Goal: Information Seeking & Learning: Learn about a topic

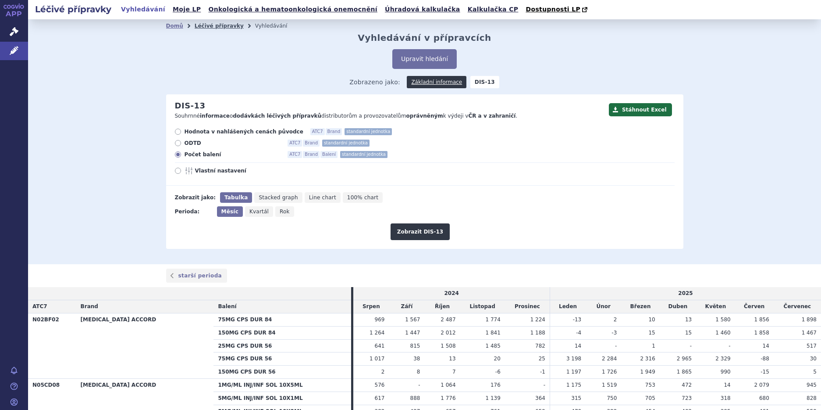
click at [198, 29] on link "Léčivé přípravky" at bounding box center [219, 26] width 49 height 6
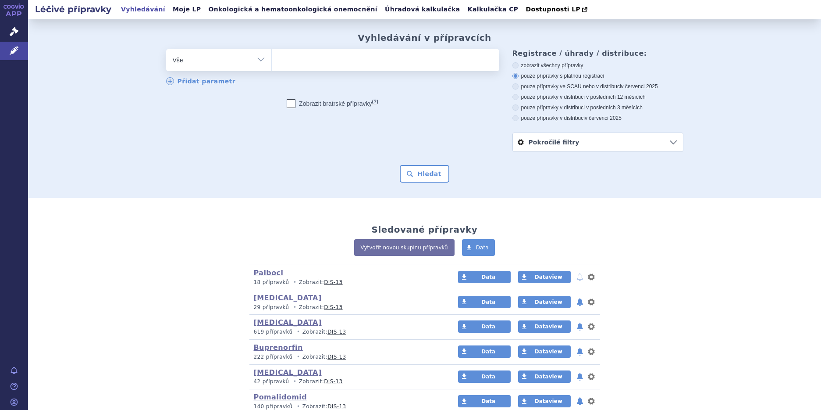
click at [258, 62] on select "Vše Přípravek/SUKL kód MAH VPOIS ATC/Aktivní látka Léková forma Síla" at bounding box center [218, 59] width 105 height 20
select select "filter-atc-group"
click at [166, 50] on select "Vše Přípravek/SUKL kód MAH VPOIS ATC/Aktivní látka Léková forma Síla" at bounding box center [218, 59] width 105 height 20
click at [305, 60] on ul at bounding box center [386, 58] width 228 height 18
click at [272, 60] on select at bounding box center [271, 60] width 0 height 22
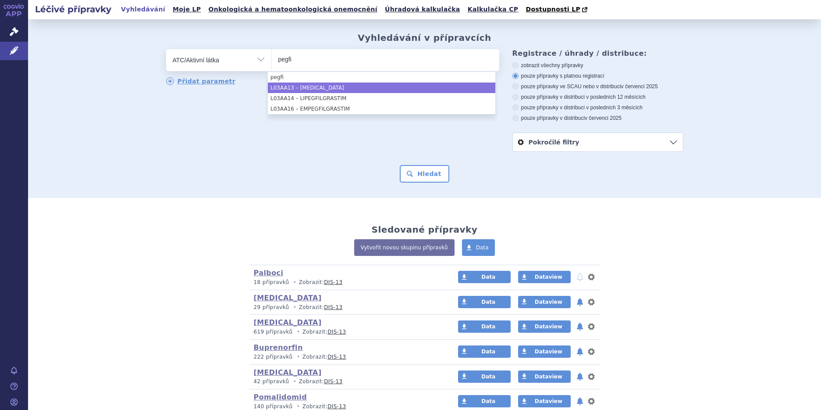
type input "pegfi"
select select "L03AA13"
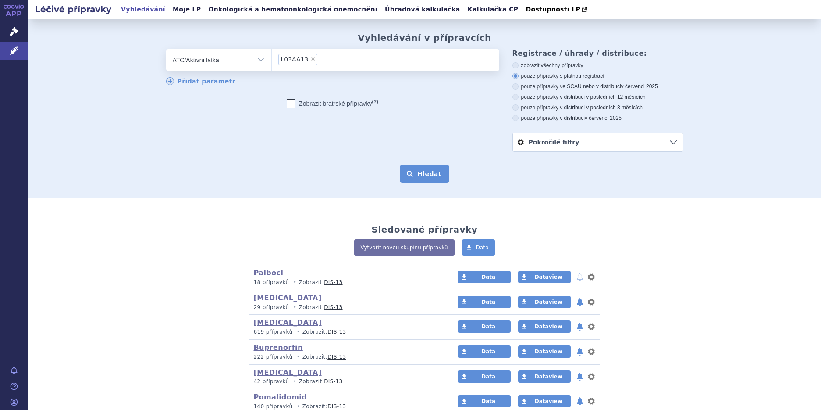
click at [427, 174] on button "Hledat" at bounding box center [425, 174] width 50 height 18
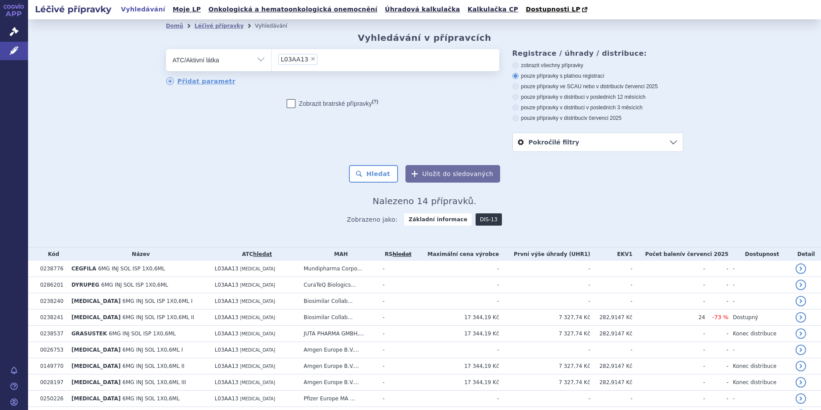
click at [476, 221] on link "DIS-13" at bounding box center [489, 219] width 26 height 12
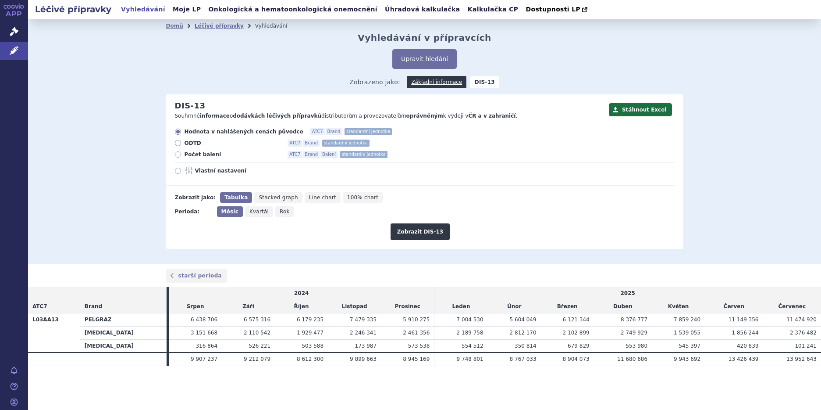
click at [178, 153] on icon at bounding box center [178, 154] width 6 height 6
click at [178, 153] on input "Počet balení ATC7 Brand Balení standardní jednotka" at bounding box center [179, 156] width 6 height 6
radio input "true"
click at [423, 234] on button "Zobrazit DIS-13" at bounding box center [420, 231] width 59 height 17
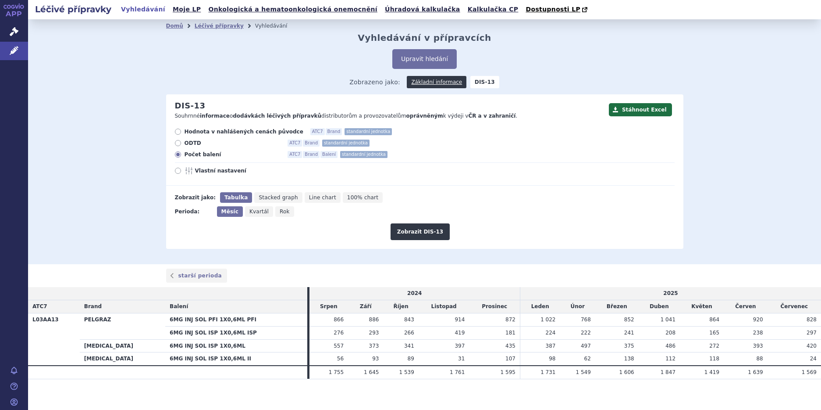
click at [347, 197] on span "100% chart" at bounding box center [362, 197] width 31 height 6
click at [343, 197] on input "100% chart" at bounding box center [346, 195] width 6 height 6
radio input "true"
click at [431, 232] on button "Zobrazit DIS-13" at bounding box center [420, 231] width 59 height 17
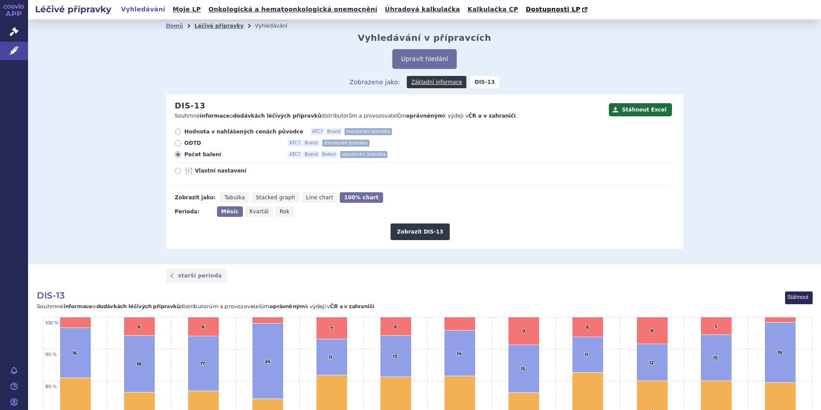
click at [202, 25] on link "Léčivé přípravky" at bounding box center [219, 26] width 49 height 6
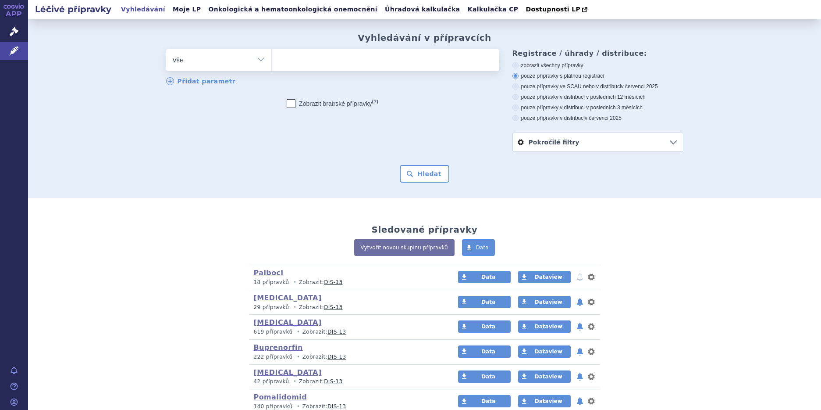
click at [255, 59] on select "Vše Přípravek/SUKL kód MAH VPOIS ATC/Aktivní látka Léková forma Síla" at bounding box center [218, 59] width 105 height 20
select select "filter-atc-group"
click at [166, 50] on select "Vše Přípravek/SUKL kód MAH VPOIS ATC/Aktivní látka Léková forma Síla" at bounding box center [218, 59] width 105 height 20
click at [274, 56] on ul at bounding box center [386, 58] width 228 height 18
click at [272, 56] on select at bounding box center [271, 60] width 0 height 22
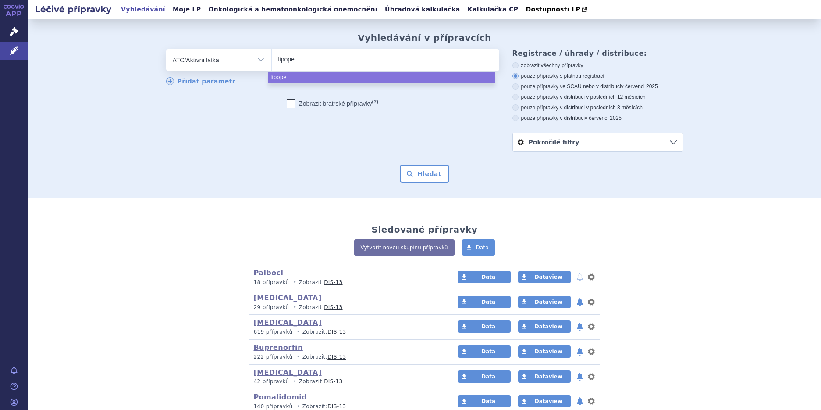
type input "lipopeg"
drag, startPoint x: 299, startPoint y: 54, endPoint x: 259, endPoint y: 61, distance: 40.6
click at [259, 61] on div "odstranit Vše Přípravek/SUKL kód MAH VPOIS ATC/Aktivní látka" at bounding box center [332, 60] width 333 height 22
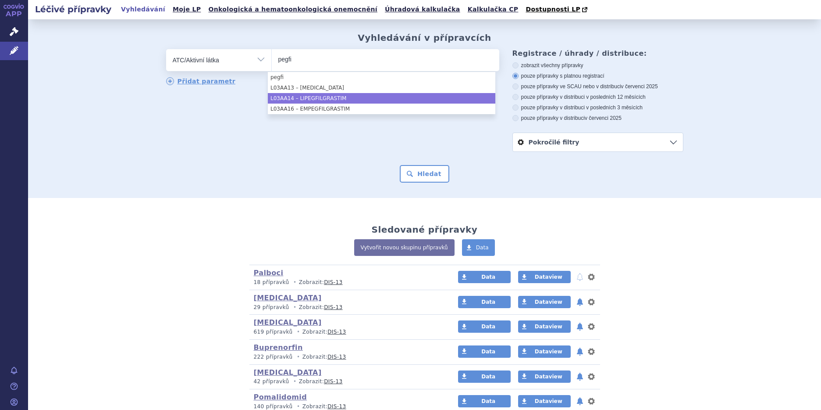
type input "pegfi"
select select "L03AA14"
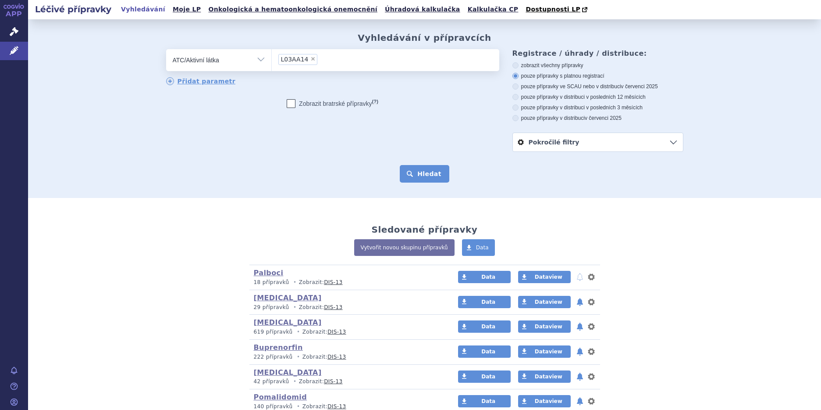
click at [415, 173] on button "Hledat" at bounding box center [425, 174] width 50 height 18
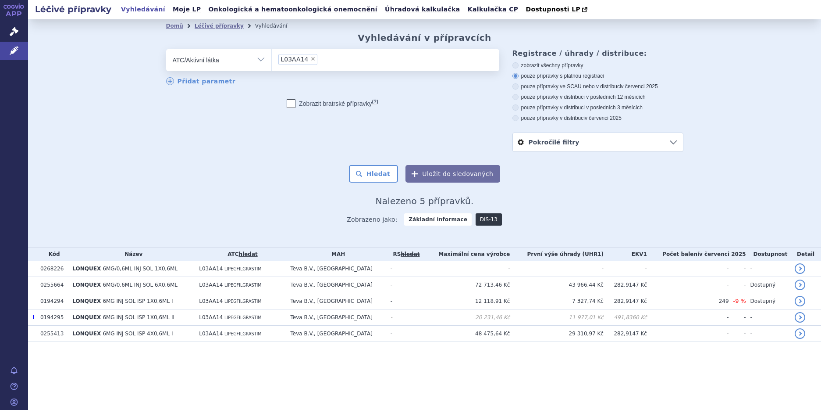
click at [478, 222] on link "DIS-13" at bounding box center [489, 219] width 26 height 12
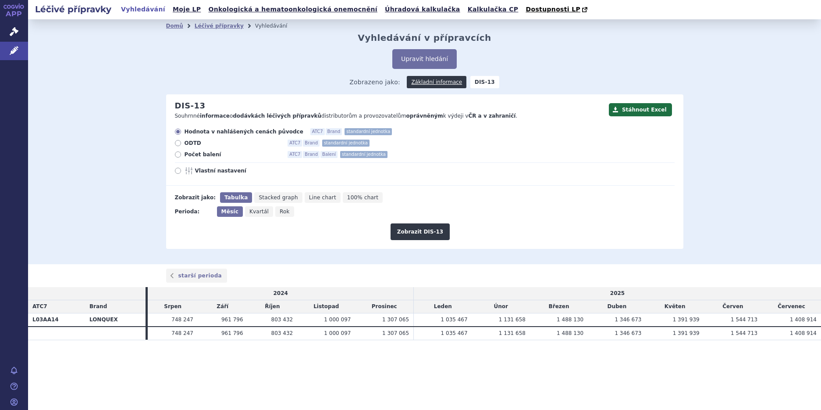
click at [178, 156] on icon at bounding box center [178, 154] width 6 height 6
click at [178, 156] on input "Počet balení ATC7 Brand Balení standardní jednotka" at bounding box center [179, 156] width 6 height 6
radio input "true"
click at [408, 233] on button "Zobrazit DIS-13" at bounding box center [420, 231] width 59 height 17
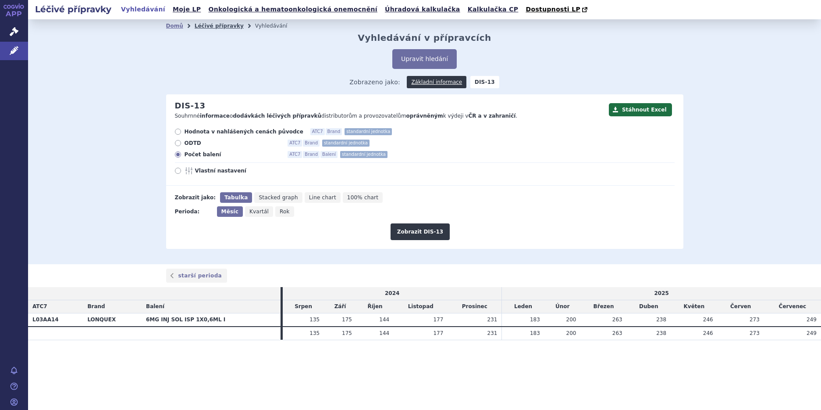
click at [209, 29] on link "Léčivé přípravky" at bounding box center [219, 26] width 49 height 6
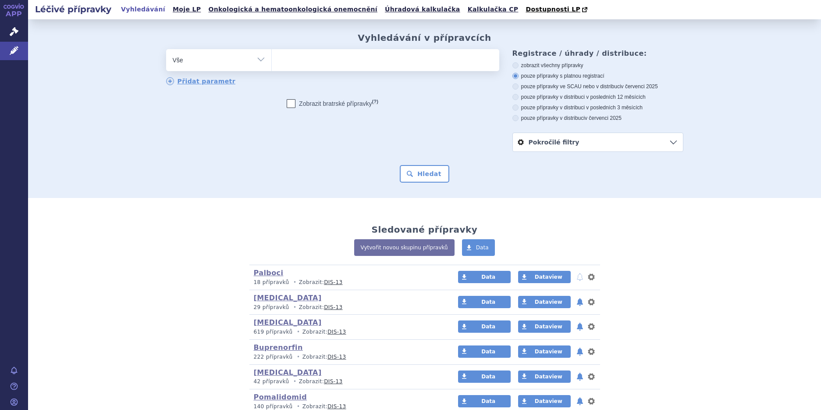
click at [254, 60] on select "Vše Přípravek/SUKL kód MAH VPOIS ATC/Aktivní látka Léková forma Síla" at bounding box center [218, 59] width 105 height 20
select select "filter-atc-group"
click at [166, 50] on select "Vše Přípravek/SUKL kód MAH VPOIS ATC/Aktivní látka Léková forma Síla" at bounding box center [218, 59] width 105 height 20
click at [289, 60] on ul at bounding box center [386, 58] width 228 height 18
click at [272, 60] on select at bounding box center [271, 60] width 0 height 22
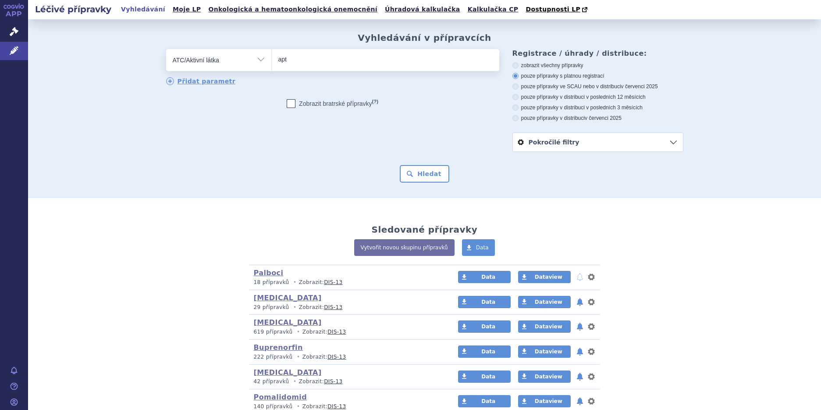
type input "apta"
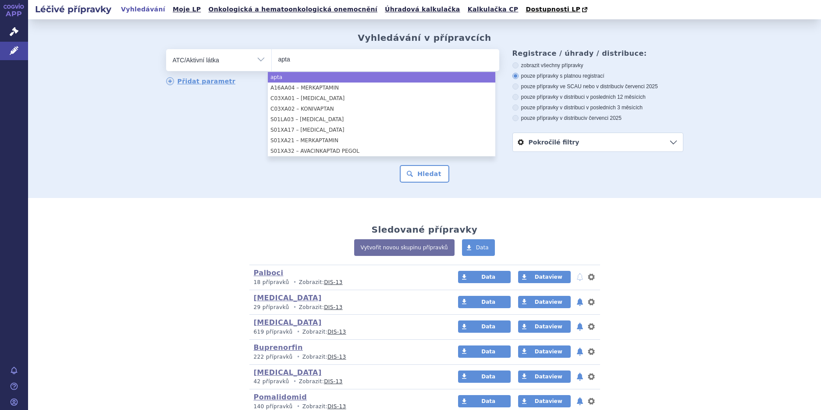
drag, startPoint x: 292, startPoint y: 61, endPoint x: 251, endPoint y: 62, distance: 41.7
click at [251, 62] on div "odstranit Vše Přípravek/SUKL kód MAH VPOIS ATC/Aktivní látka" at bounding box center [332, 60] width 333 height 22
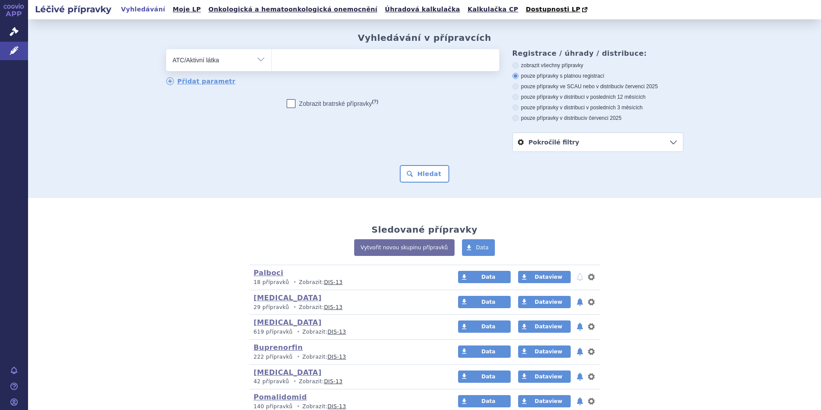
click at [258, 60] on select "Vše Přípravek/SUKL kód MAH VPOIS ATC/Aktivní látka Léková forma Síla" at bounding box center [218, 59] width 105 height 20
select select "filter-marketing-authorization-holder"
click at [166, 50] on select "Vše Přípravek/SUKL kód MAH VPOIS ATC/Aktivní látka Léková forma Síla" at bounding box center [218, 59] width 105 height 20
click at [306, 61] on ul at bounding box center [386, 58] width 228 height 18
click at [272, 61] on select at bounding box center [271, 60] width 0 height 22
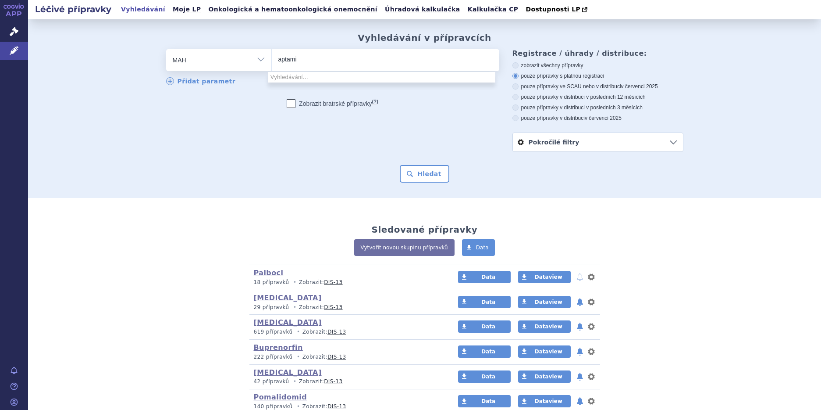
type input "aptam"
drag, startPoint x: 282, startPoint y: 60, endPoint x: 243, endPoint y: 69, distance: 40.9
click at [243, 69] on div "odstranit Vše Přípravek/SUKL kód MAH VPOIS ATC/Aktivní látka" at bounding box center [332, 60] width 333 height 22
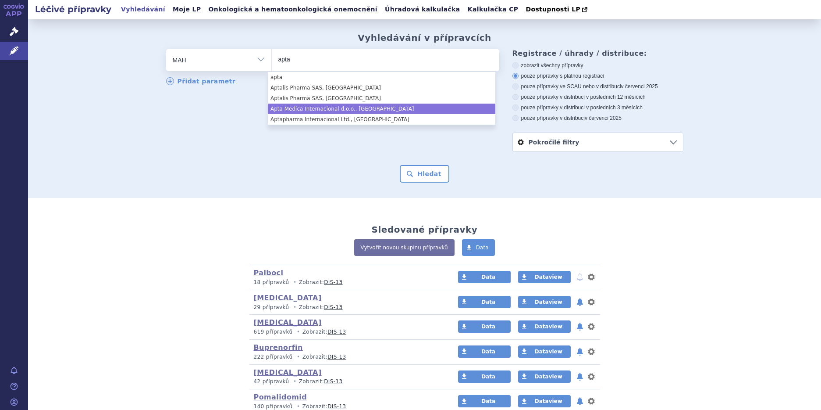
type input "apta"
drag, startPoint x: 359, startPoint y: 109, endPoint x: 372, endPoint y: 114, distance: 14.2
select select "Apta Medica Internacional d.o.o., [GEOGRAPHIC_DATA]"
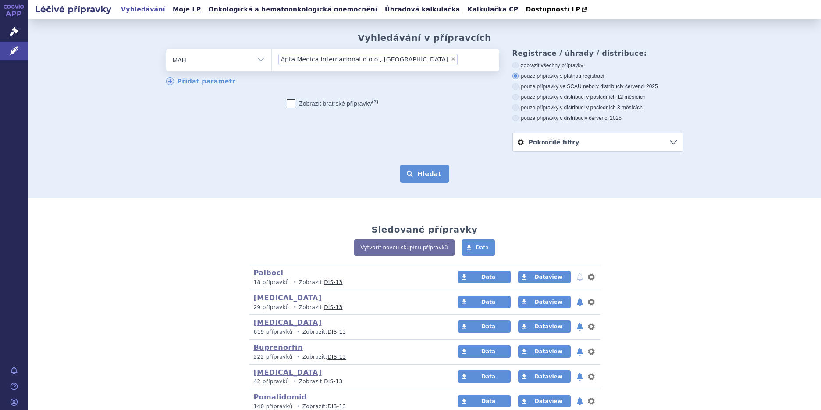
drag, startPoint x: 424, startPoint y: 177, endPoint x: 430, endPoint y: 176, distance: 5.3
click at [425, 177] on button "Hledat" at bounding box center [425, 174] width 50 height 18
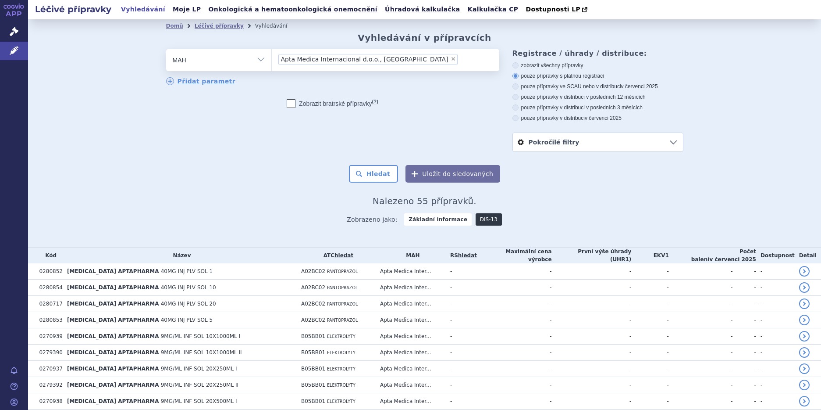
click at [476, 216] on link "DIS-13" at bounding box center [489, 219] width 26 height 12
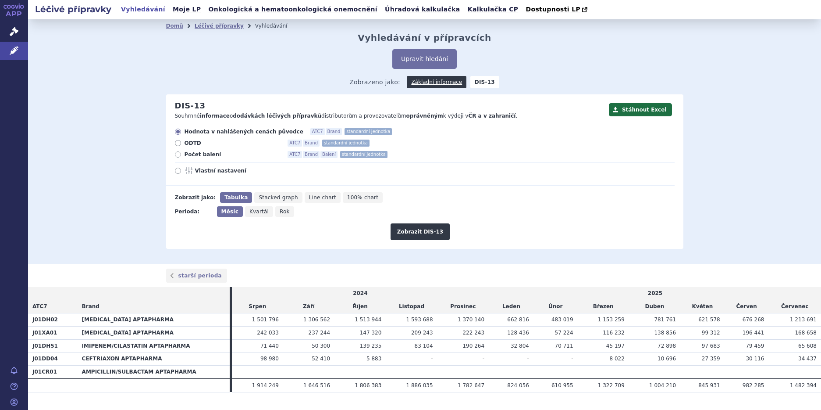
click at [175, 153] on icon at bounding box center [178, 154] width 6 height 6
click at [176, 153] on input "Počet balení ATC7 Brand Balení standardní jednotka" at bounding box center [179, 156] width 6 height 6
radio input "true"
click at [418, 230] on button "Zobrazit DIS-13" at bounding box center [420, 231] width 59 height 17
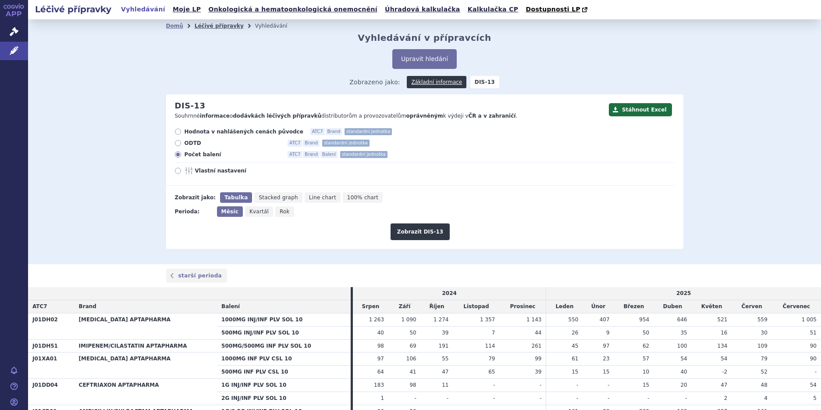
click at [202, 29] on link "Léčivé přípravky" at bounding box center [219, 26] width 49 height 6
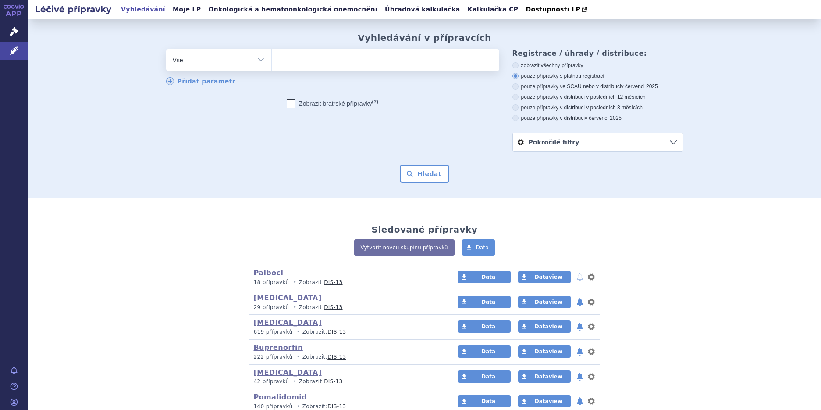
click at [257, 57] on select "Vše Přípravek/SUKL kód MAH VPOIS ATC/Aktivní látka Léková forma Síla" at bounding box center [218, 59] width 105 height 20
select select "filter-atc-group"
click at [166, 50] on select "Vše Přípravek/SUKL kód MAH VPOIS ATC/Aktivní látka Léková forma Síla" at bounding box center [218, 59] width 105 height 20
click at [292, 64] on ul at bounding box center [386, 58] width 228 height 18
click at [272, 64] on select at bounding box center [271, 60] width 0 height 22
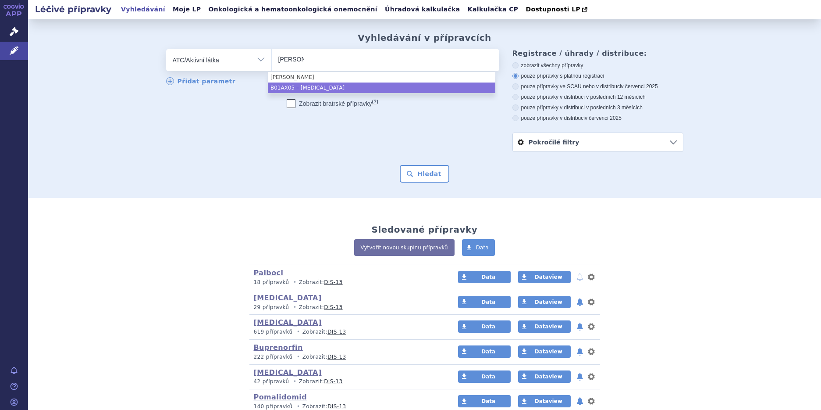
type input "fonda"
select select "B01AX05"
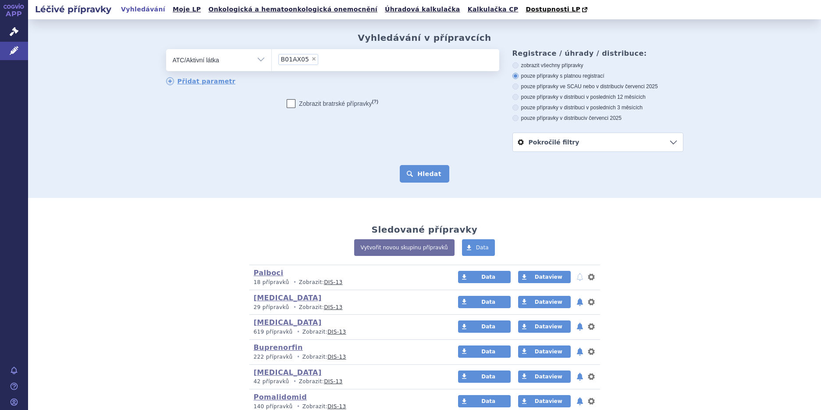
click at [424, 178] on button "Hledat" at bounding box center [425, 174] width 50 height 18
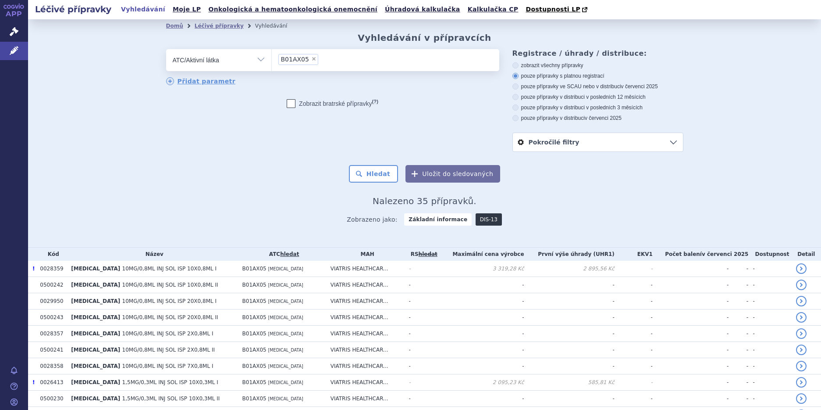
click at [476, 222] on link "DIS-13" at bounding box center [489, 219] width 26 height 12
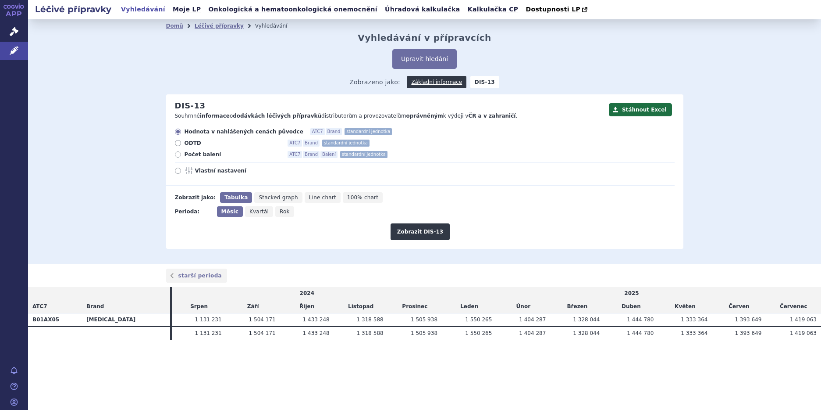
click at [176, 169] on icon at bounding box center [178, 171] width 6 height 6
click at [176, 169] on input "Vlastní nastavení" at bounding box center [179, 172] width 6 height 6
radio input "true"
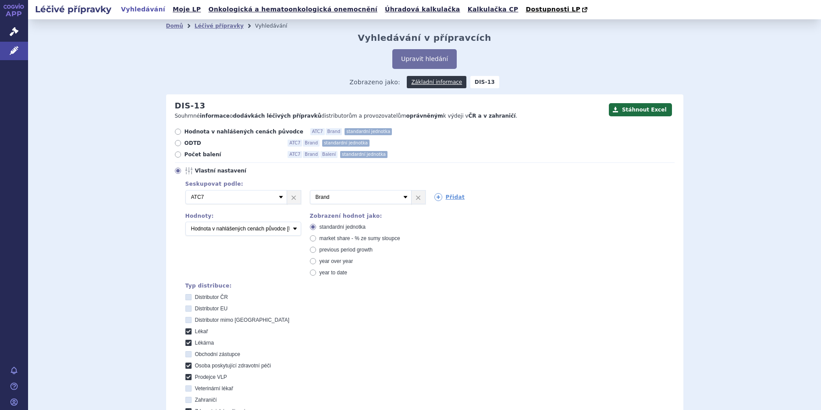
click at [175, 155] on icon at bounding box center [178, 154] width 6 height 6
click at [176, 155] on input "Počet balení ATC7 Brand Balení standardní jednotka" at bounding box center [179, 156] width 6 height 6
radio input "true"
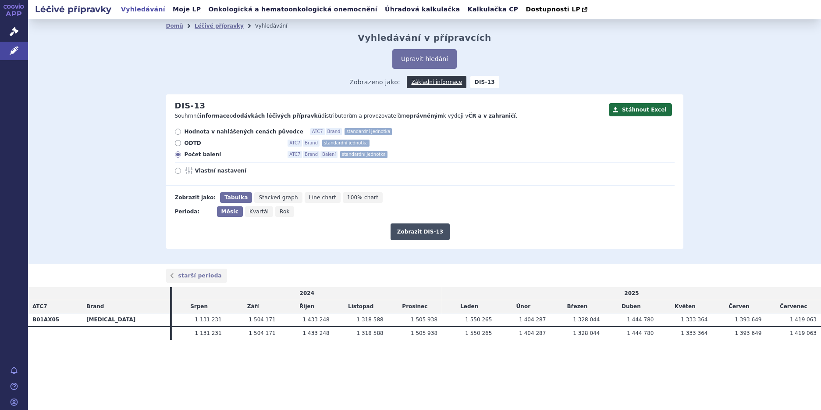
click at [423, 237] on button "Zobrazit DIS-13" at bounding box center [420, 231] width 59 height 17
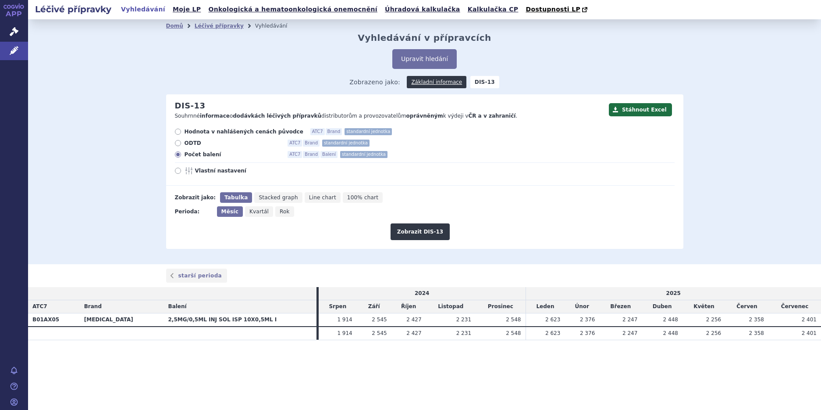
click at [178, 172] on icon at bounding box center [178, 171] width 6 height 6
click at [178, 172] on input "Vlastní nastavení" at bounding box center [179, 172] width 6 height 6
radio input "true"
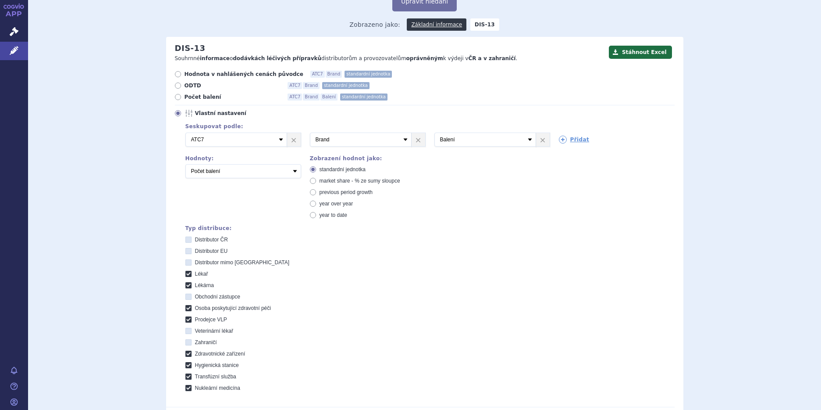
scroll to position [175, 0]
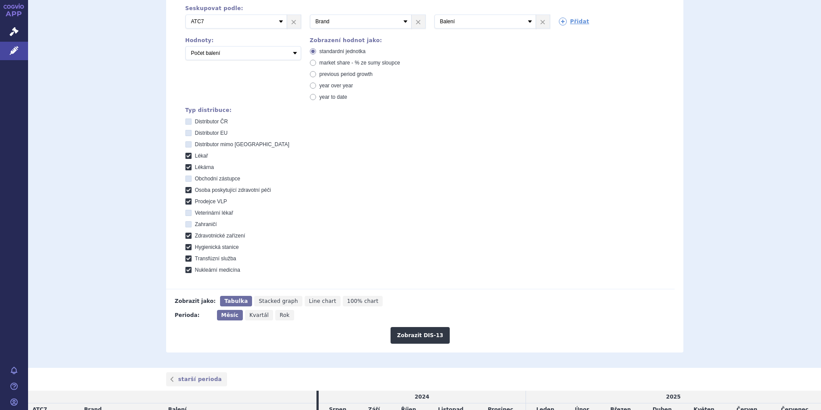
click at [185, 157] on icon at bounding box center [188, 156] width 6 height 6
click at [186, 157] on input "Lékař" at bounding box center [189, 157] width 6 height 6
checkbox input "false"
click at [185, 166] on icon at bounding box center [188, 167] width 6 height 6
click at [186, 166] on input "Lékárna" at bounding box center [189, 168] width 6 height 6
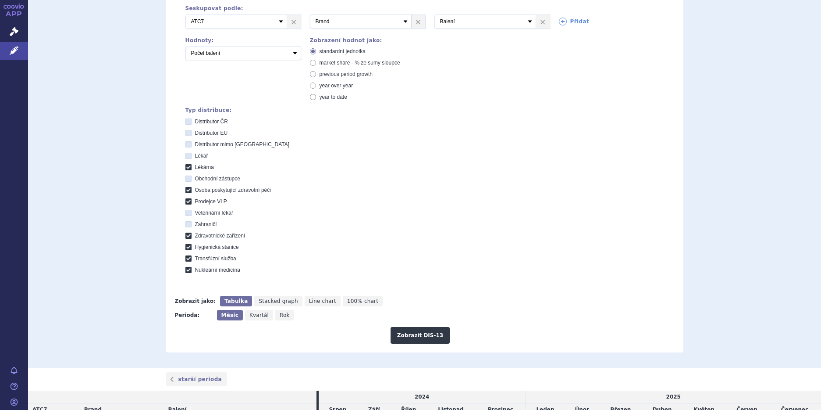
checkbox input "false"
click at [186, 191] on icon at bounding box center [188, 190] width 6 height 6
click at [186, 191] on péči "Osoba poskytující zdravotní péči" at bounding box center [189, 191] width 6 height 6
checkbox péči "false"
click at [185, 200] on icon at bounding box center [188, 201] width 6 height 6
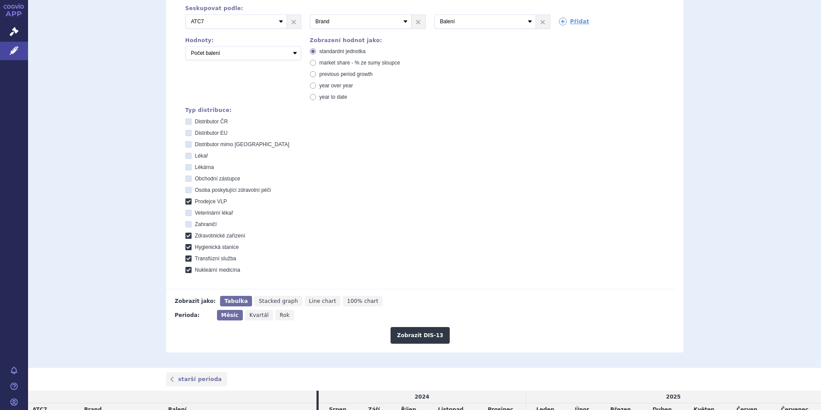
click at [186, 200] on VLP "Prodejce VLP" at bounding box center [189, 203] width 6 height 6
checkbox VLP "false"
click at [185, 236] on icon at bounding box center [188, 235] width 6 height 6
click at [186, 236] on zařízení "Zdravotnické zařízení" at bounding box center [189, 237] width 6 height 6
checkbox zařízení "false"
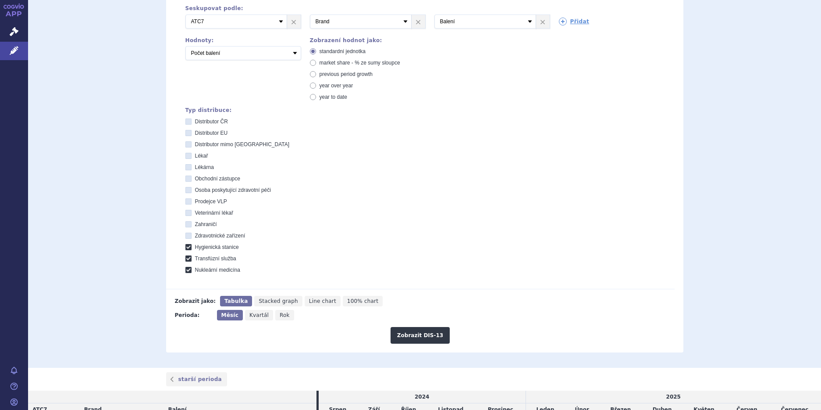
click at [185, 247] on icon at bounding box center [188, 247] width 6 height 6
click at [186, 247] on stanice "Hygienická stanice" at bounding box center [189, 248] width 6 height 6
checkbox stanice "false"
drag, startPoint x: 182, startPoint y: 256, endPoint x: 183, endPoint y: 262, distance: 6.2
click at [185, 256] on icon at bounding box center [188, 258] width 6 height 6
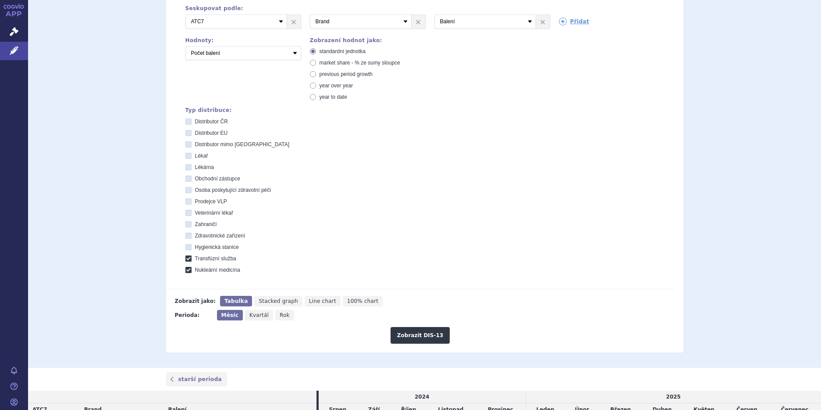
click at [186, 257] on služba "Transfúzní služba" at bounding box center [189, 260] width 6 height 6
checkbox služba "false"
drag, startPoint x: 185, startPoint y: 271, endPoint x: 186, endPoint y: 236, distance: 34.7
click at [185, 270] on icon at bounding box center [188, 270] width 6 height 6
click at [186, 270] on medicína "Nukleární medicína" at bounding box center [189, 271] width 6 height 6
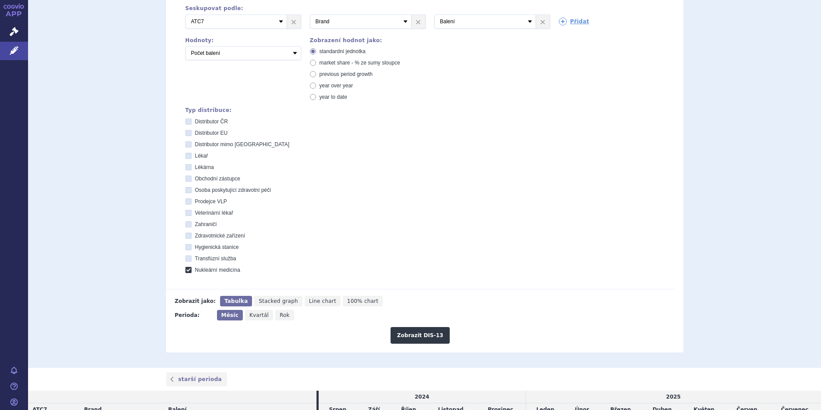
checkbox medicína "false"
click at [185, 135] on icon at bounding box center [188, 133] width 6 height 6
click at [186, 135] on EU "Distributor EU" at bounding box center [189, 134] width 6 height 6
checkbox EU "true"
click at [185, 145] on icon at bounding box center [188, 144] width 6 height 6
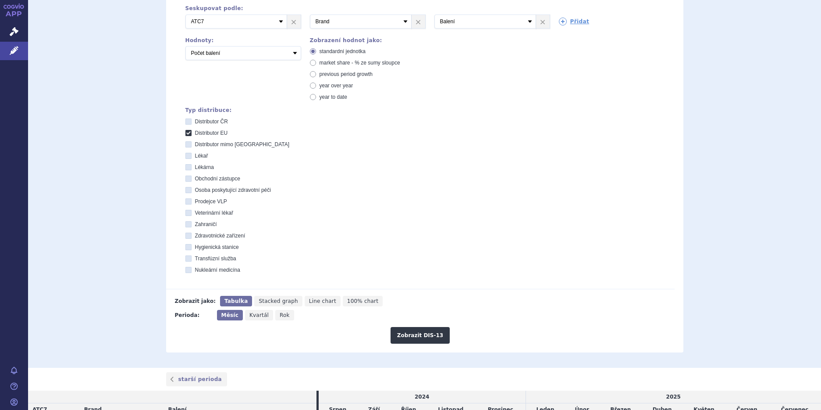
click at [186, 145] on EU "Distributor mimo [GEOGRAPHIC_DATA]" at bounding box center [189, 146] width 6 height 6
checkbox EU "true"
click at [412, 332] on button "Zobrazit DIS-13" at bounding box center [420, 335] width 59 height 17
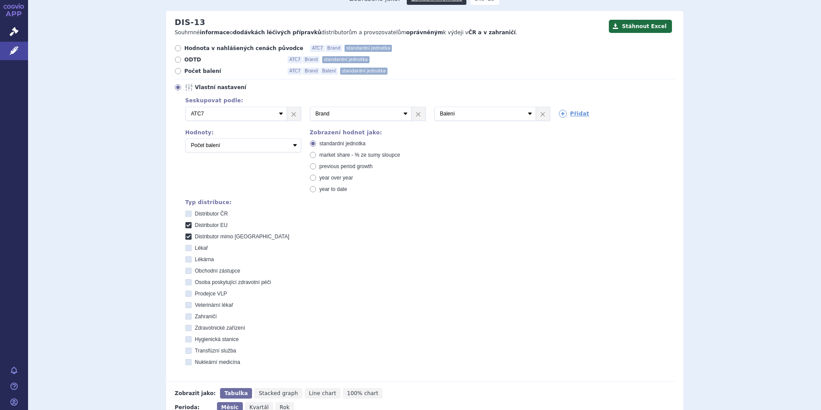
scroll to position [175, 0]
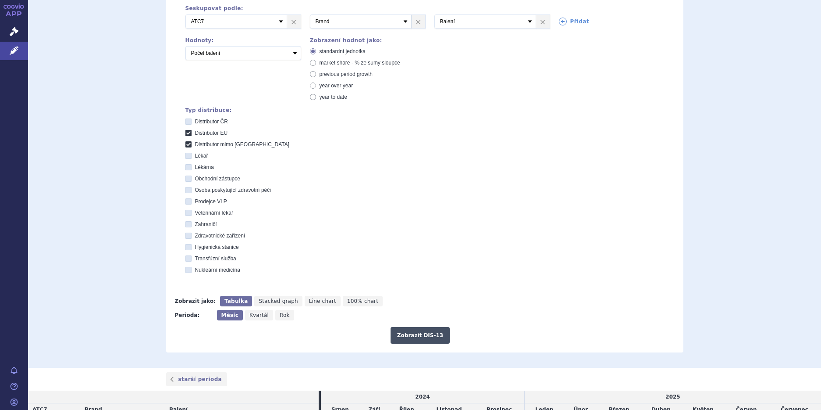
click at [406, 333] on button "Zobrazit DIS-13" at bounding box center [420, 335] width 59 height 17
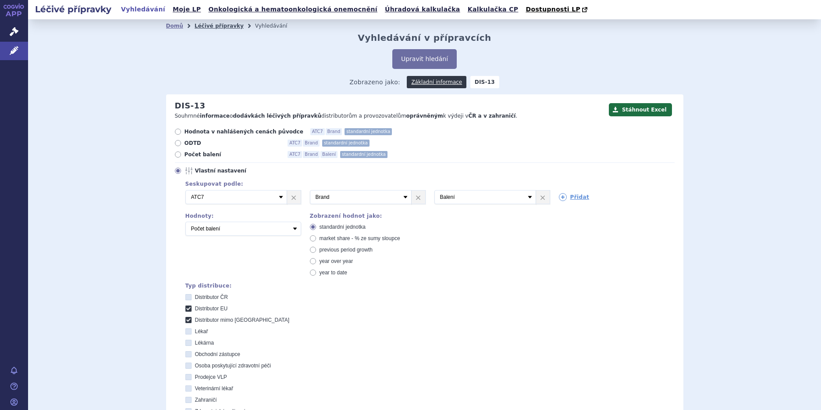
click at [210, 24] on link "Léčivé přípravky" at bounding box center [219, 26] width 49 height 6
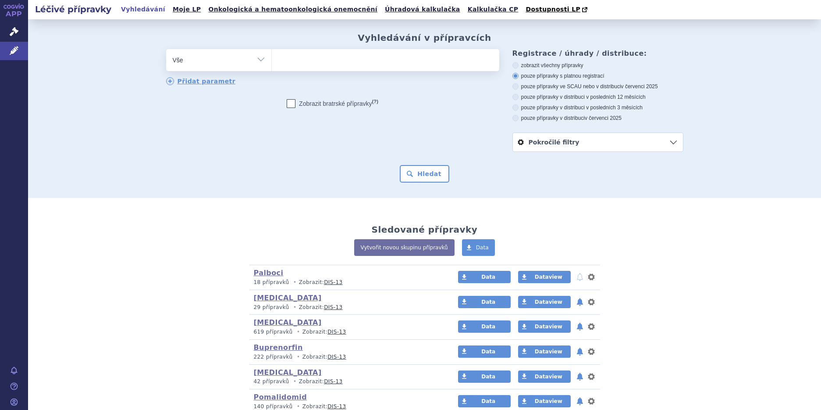
click at [258, 61] on select "Vše Přípravek/SUKL kód MAH VPOIS ATC/Aktivní látka Léková forma Síla" at bounding box center [218, 59] width 105 height 20
select select "filter-atc-group"
click at [166, 50] on select "Vše Přípravek/SUKL kód MAH VPOIS ATC/Aktivní látka Léková forma Síla" at bounding box center [218, 59] width 105 height 20
click at [305, 61] on ul at bounding box center [386, 58] width 228 height 18
click at [272, 61] on select at bounding box center [271, 60] width 0 height 22
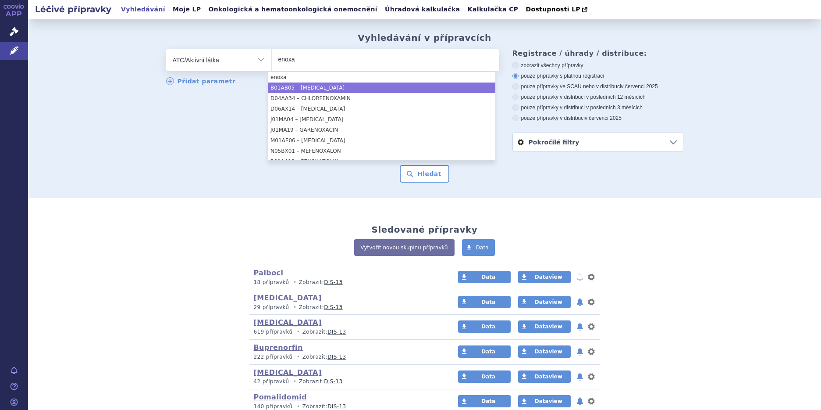
type input "enoxa"
select select "B01AB05"
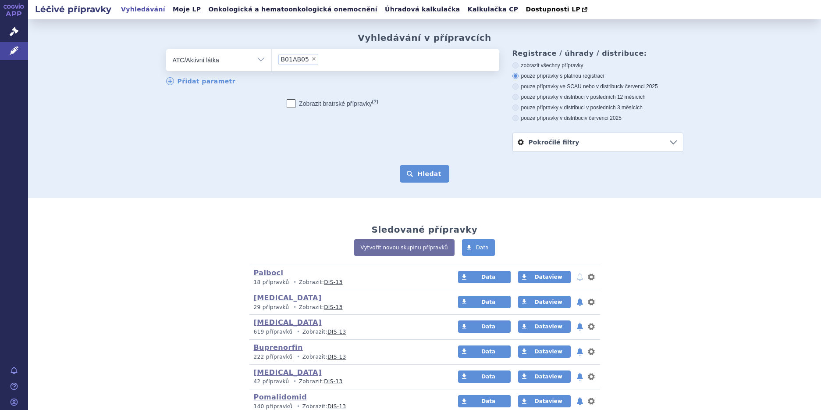
click at [419, 170] on button "Hledat" at bounding box center [425, 174] width 50 height 18
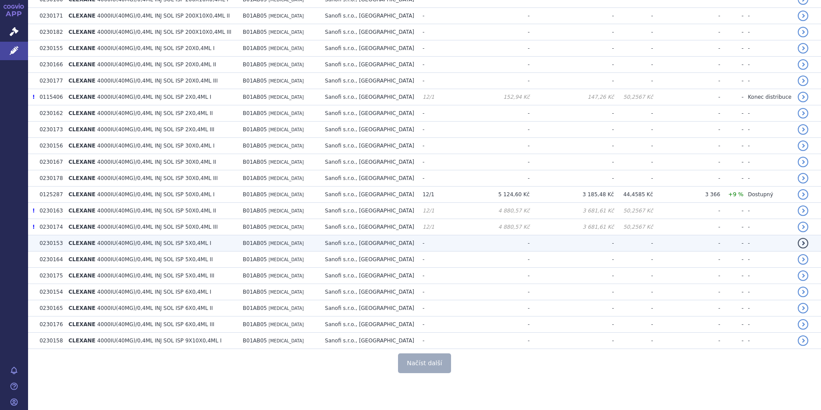
scroll to position [1538, 0]
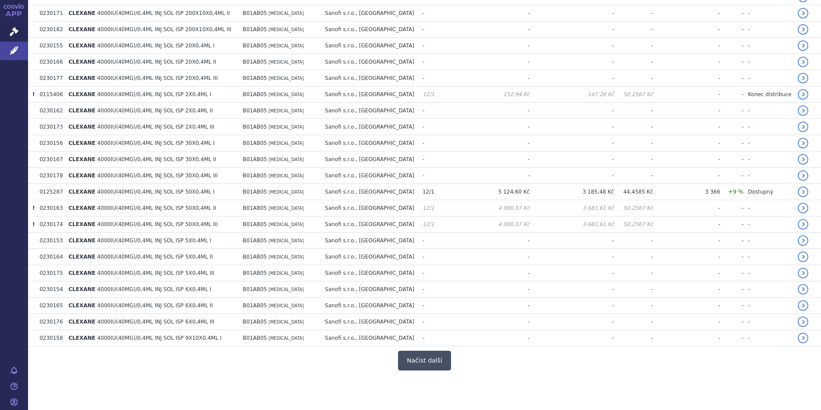
click at [429, 360] on button "Načíst další" at bounding box center [424, 360] width 53 height 20
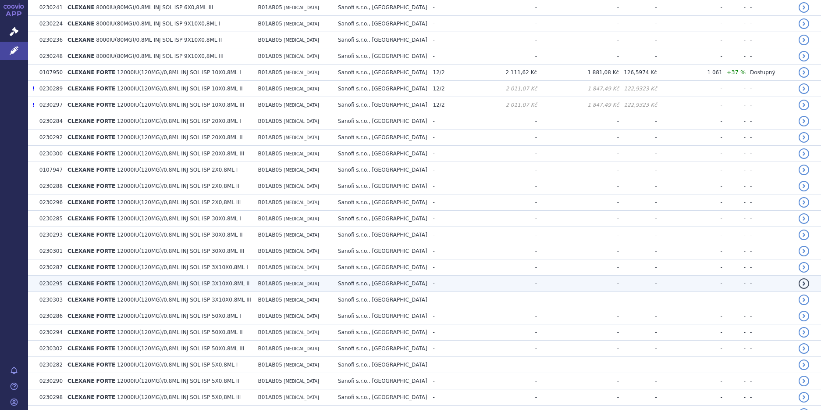
scroll to position [3160, 0]
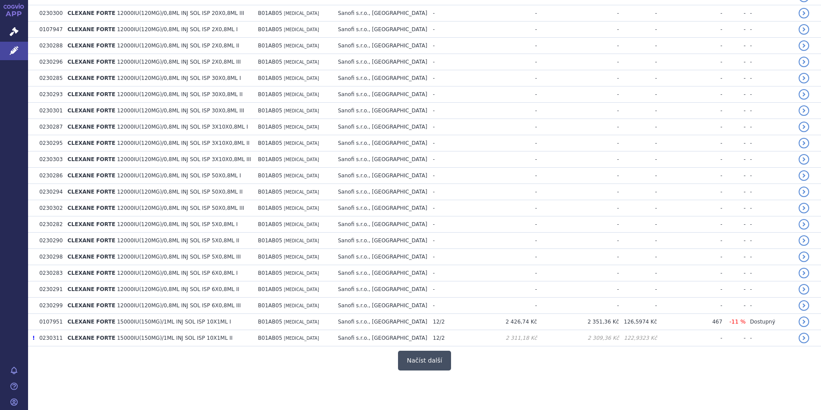
click at [430, 356] on button "Načíst další" at bounding box center [424, 360] width 53 height 20
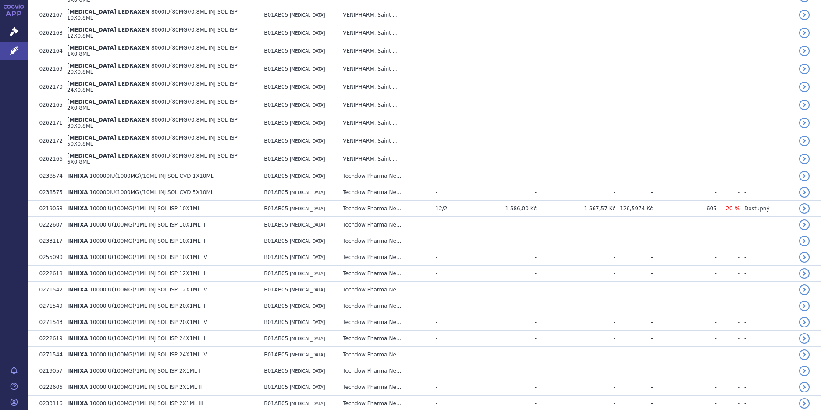
scroll to position [4783, 0]
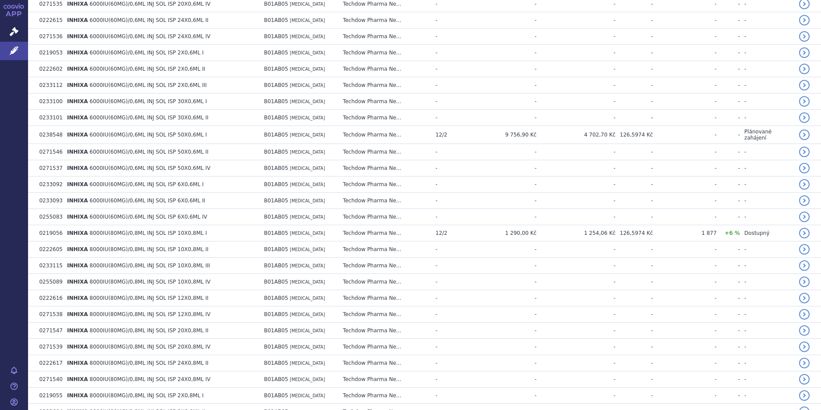
scroll to position [6406, 0]
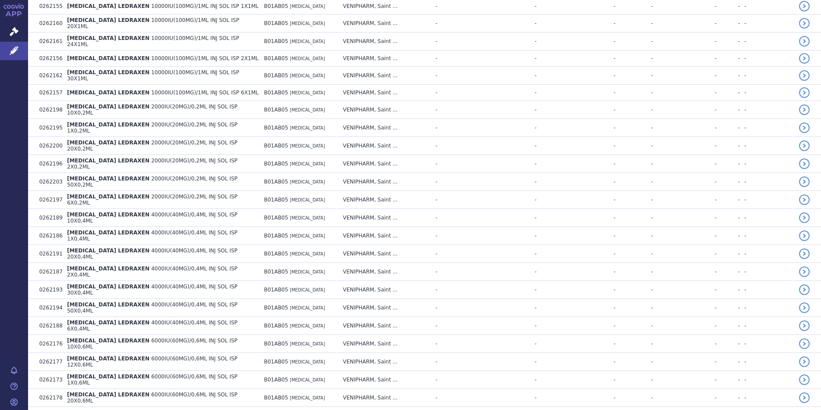
scroll to position [4291, 0]
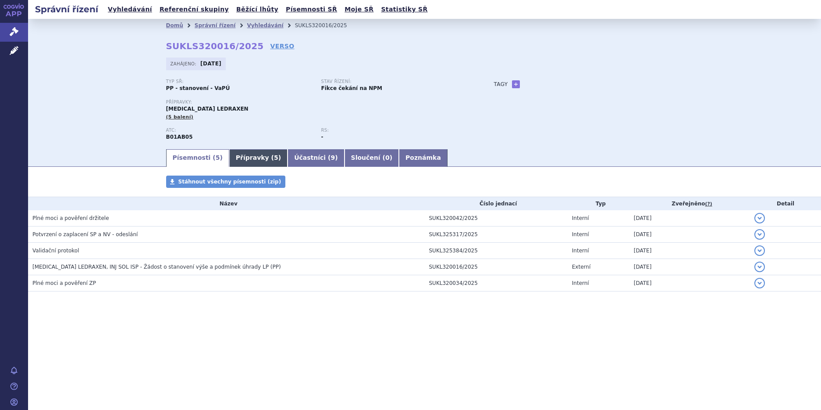
click at [239, 158] on link "Přípravky ( 5 )" at bounding box center [258, 158] width 58 height 18
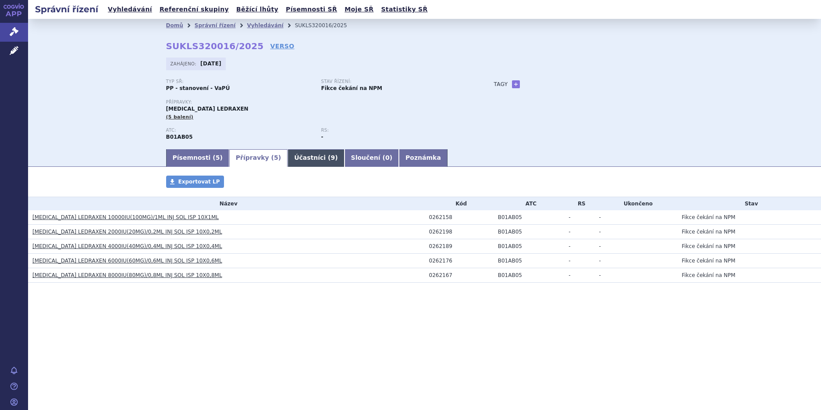
click at [289, 155] on link "Účastníci ( 9 )" at bounding box center [316, 158] width 57 height 18
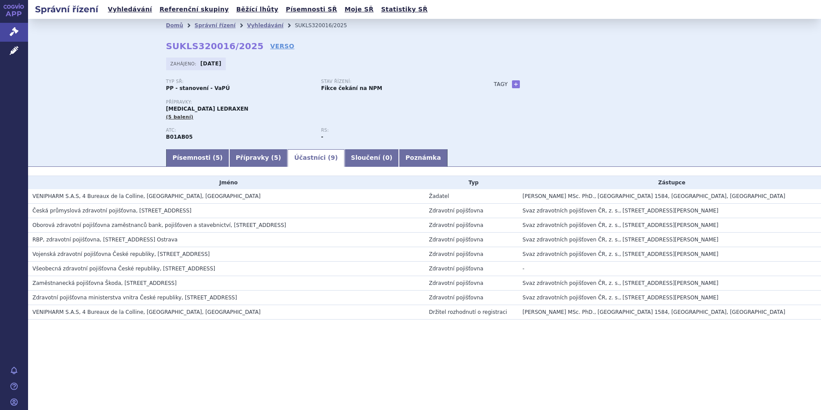
click at [621, 317] on td "[PERSON_NAME] MSc. PhD., [GEOGRAPHIC_DATA] 1584, [GEOGRAPHIC_DATA], [GEOGRAPHIC…" at bounding box center [669, 312] width 303 height 14
click at [192, 157] on link "Písemnosti ( 5 )" at bounding box center [197, 158] width 63 height 18
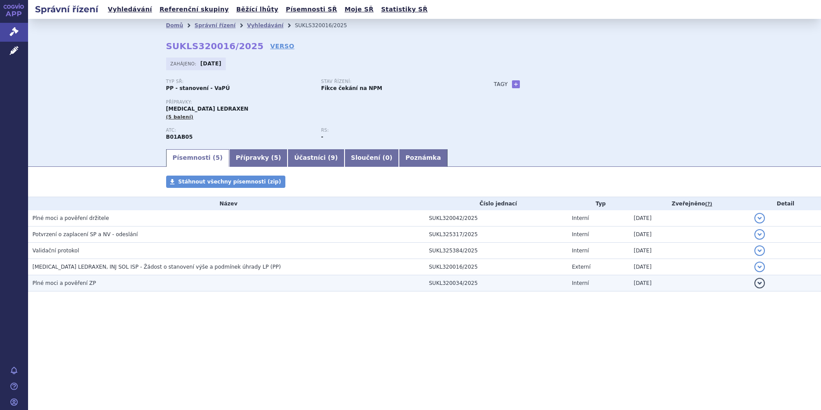
click at [78, 284] on span "Plné moci a pověření ZP" at bounding box center [64, 283] width 64 height 6
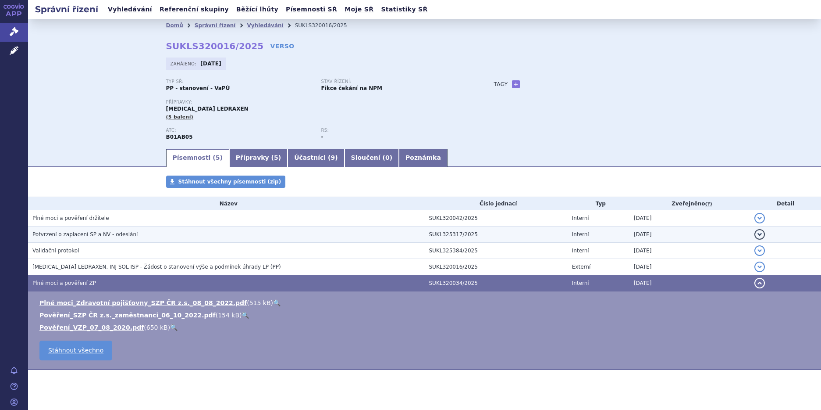
click at [79, 235] on span "Potvrzení o zaplacení SP a NV - odeslání" at bounding box center [84, 234] width 105 height 6
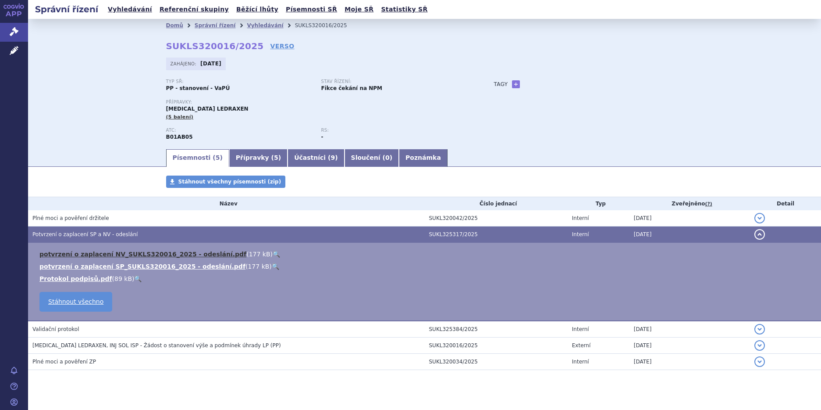
click at [93, 253] on link "potvrzení o zaplacení NV_SUKLS320016_2025 - odeslání.pdf" at bounding box center [142, 253] width 207 height 7
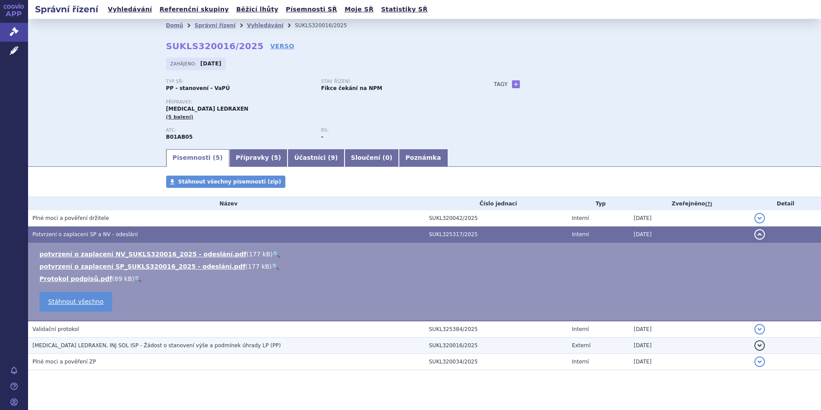
click at [117, 344] on span "ENOXAPARIN SODIUM LEDRAXEN, INJ SOL ISP - Žádost o stanovení výše a podmínek úh…" at bounding box center [156, 345] width 249 height 6
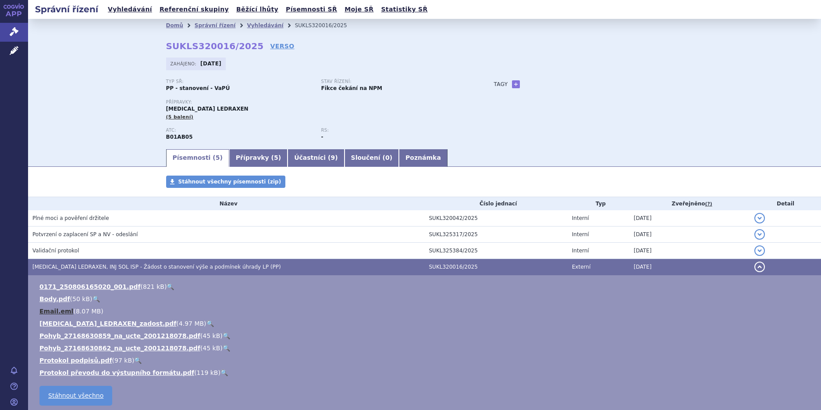
click at [47, 311] on link "Email.eml" at bounding box center [56, 310] width 34 height 7
click at [78, 362] on link "Protokol podpisů.pdf" at bounding box center [75, 360] width 73 height 7
click at [59, 53] on span "Léčivé přípravky" at bounding box center [63, 51] width 70 height 18
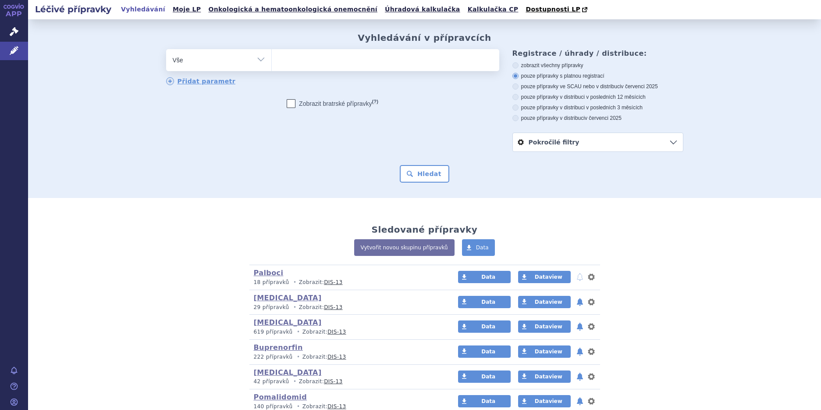
click at [257, 57] on select "Vše Přípravek/SUKL kód MAH VPOIS ATC/Aktivní látka Léková forma Síla" at bounding box center [218, 59] width 105 height 20
select select "filter-marketing-authorization-holder"
click at [166, 50] on select "Vše Přípravek/SUKL kód MAH VPOIS ATC/Aktivní látka Léková forma Síla" at bounding box center [218, 59] width 105 height 20
click at [284, 61] on ul at bounding box center [386, 58] width 228 height 18
click at [272, 61] on select at bounding box center [271, 60] width 0 height 22
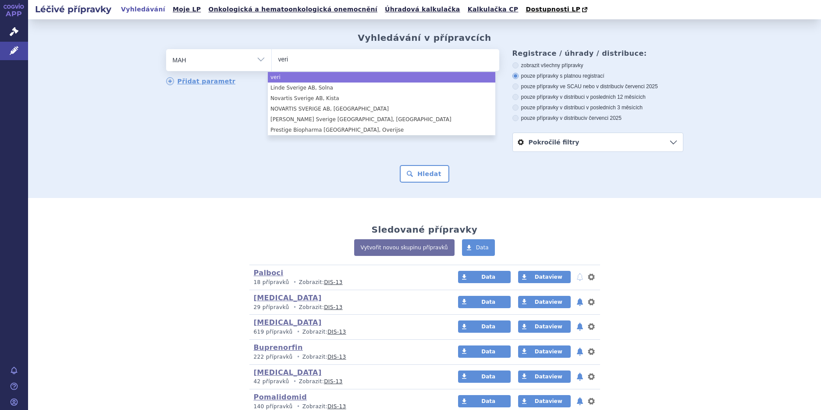
type input "verim"
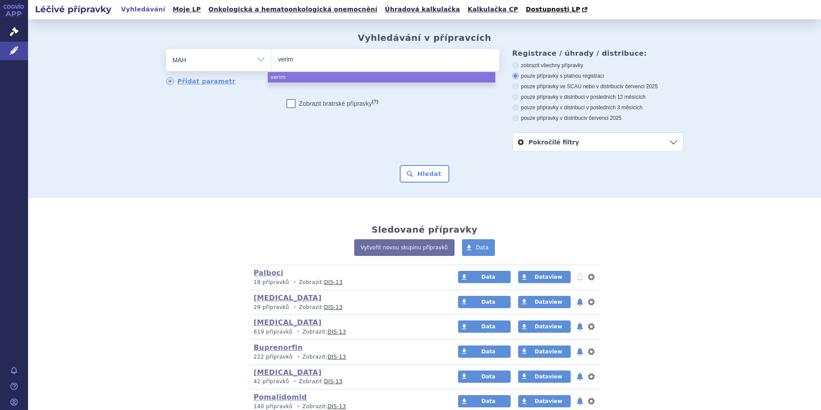
drag, startPoint x: 293, startPoint y: 59, endPoint x: 259, endPoint y: 57, distance: 34.3
click at [259, 57] on div "odstranit Vše Přípravek/SUKL kód MAH VPOIS ATC/Aktivní látka" at bounding box center [332, 60] width 333 height 22
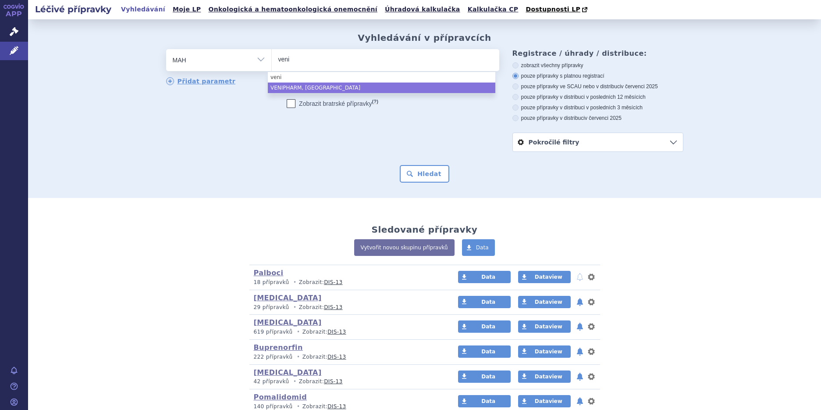
type input "veni"
select select "VENIPHARM, [GEOGRAPHIC_DATA]"
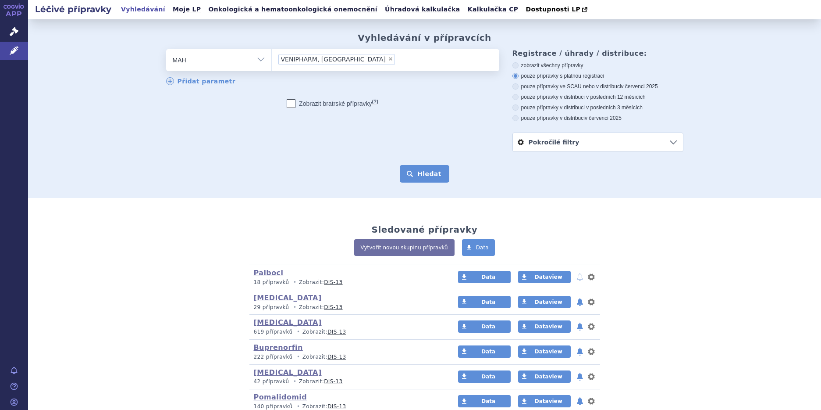
click at [414, 177] on button "Hledat" at bounding box center [425, 174] width 50 height 18
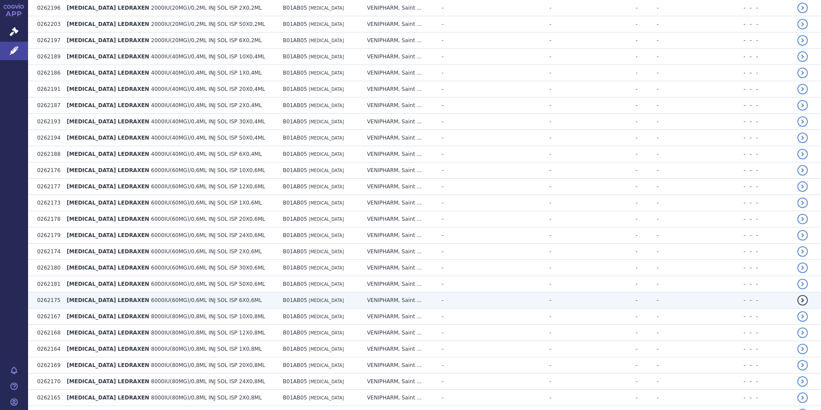
scroll to position [552, 0]
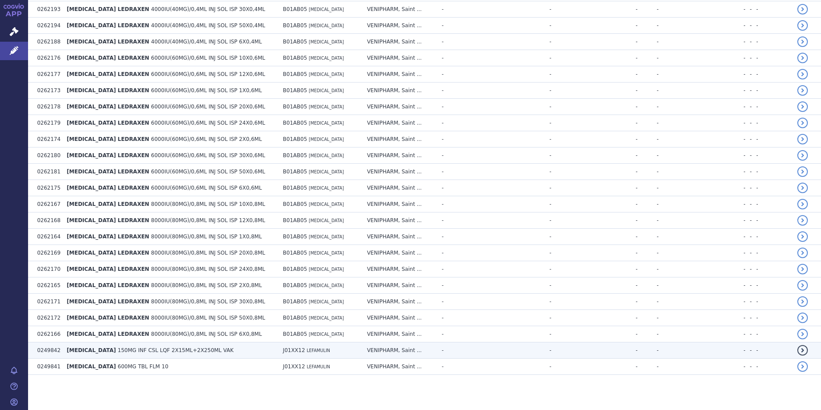
click at [118, 348] on span "150MG INF CSL LQF 2X15ML+2X250ML VAK" at bounding box center [176, 350] width 116 height 6
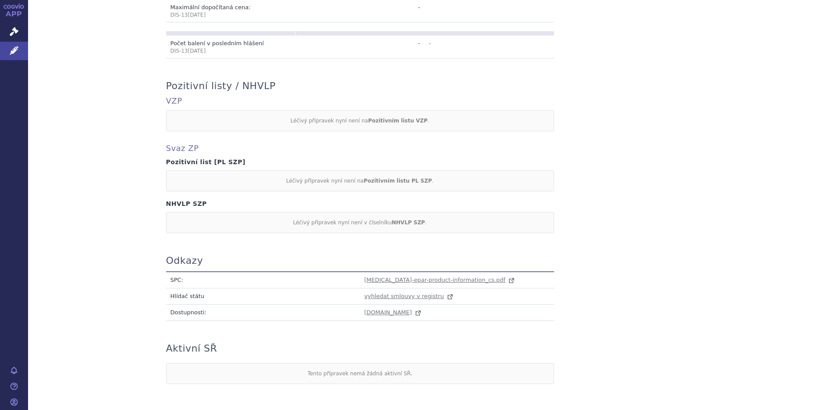
scroll to position [380, 0]
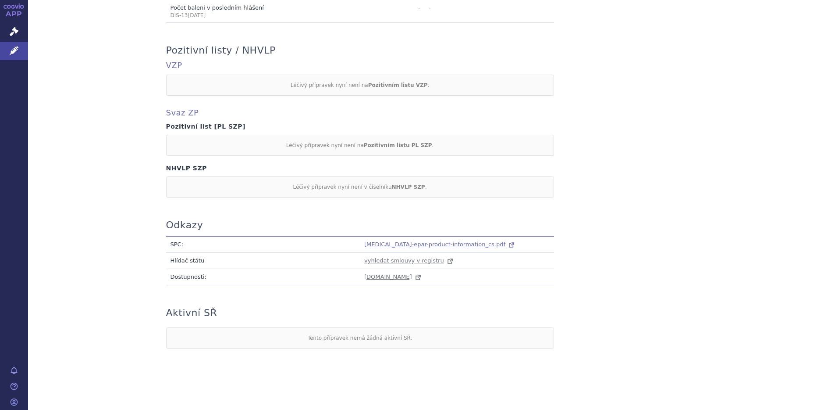
click at [418, 244] on span "xenleta-epar-product-information_cs.pdf" at bounding box center [434, 244] width 141 height 7
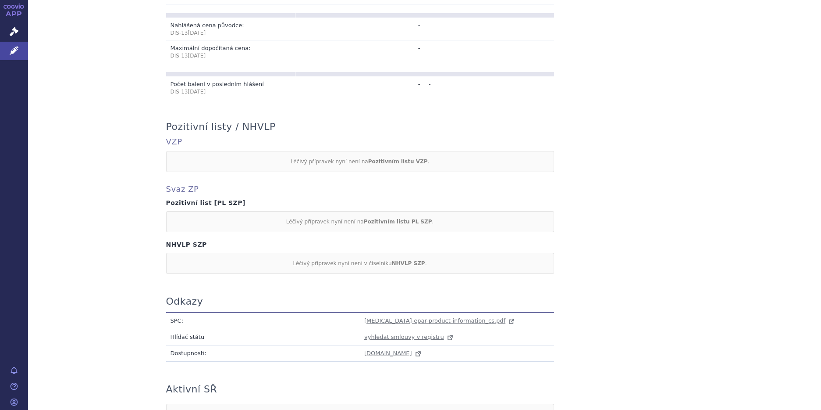
scroll to position [161, 0]
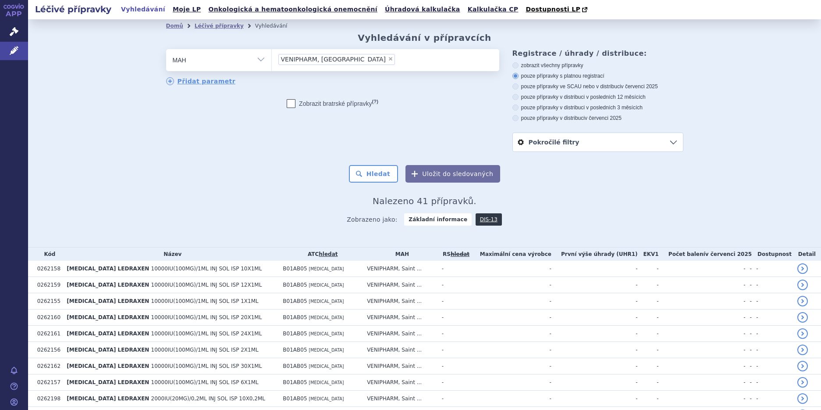
click at [388, 58] on span "×" at bounding box center [390, 58] width 5 height 5
click at [272, 58] on select "VENIPHARM, [GEOGRAPHIC_DATA]" at bounding box center [271, 60] width 0 height 22
select select
click at [260, 60] on select "Vše Přípravek/SUKL kód MAH VPOIS ATC/Aktivní látka Léková forma Síla" at bounding box center [218, 59] width 105 height 20
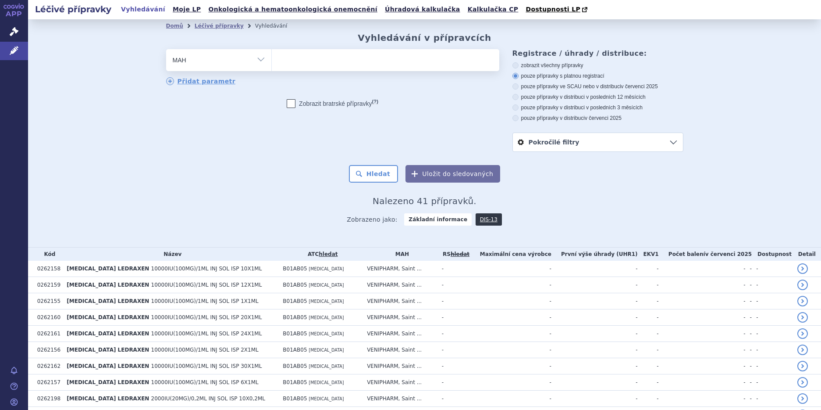
click at [278, 58] on input "search" at bounding box center [280, 59] width 5 height 11
type input "[PERSON_NAME]"
drag, startPoint x: 299, startPoint y: 59, endPoint x: 258, endPoint y: 59, distance: 40.3
click at [258, 59] on div "odstranit Vše Přípravek/SUKL kód MAH VPOIS ATC/Aktivní látka" at bounding box center [332, 60] width 333 height 22
drag, startPoint x: 288, startPoint y: 57, endPoint x: 270, endPoint y: 60, distance: 18.1
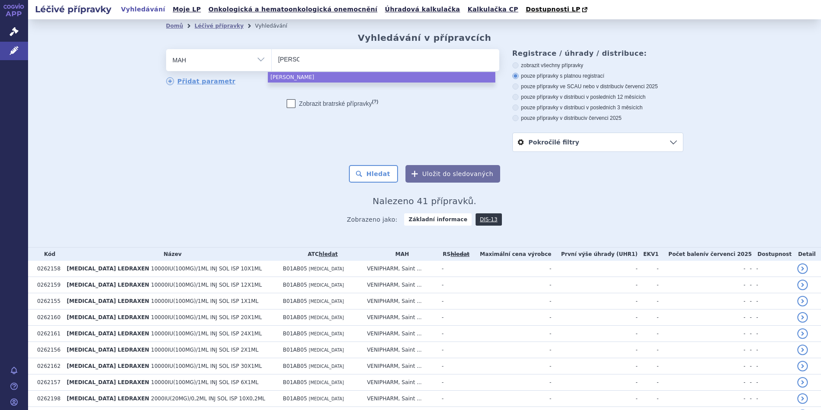
click at [272, 60] on ul "[PERSON_NAME]" at bounding box center [386, 58] width 228 height 18
click at [271, 60] on select "[PERSON_NAME]" at bounding box center [271, 60] width 0 height 22
select select "[PERSON_NAME]"
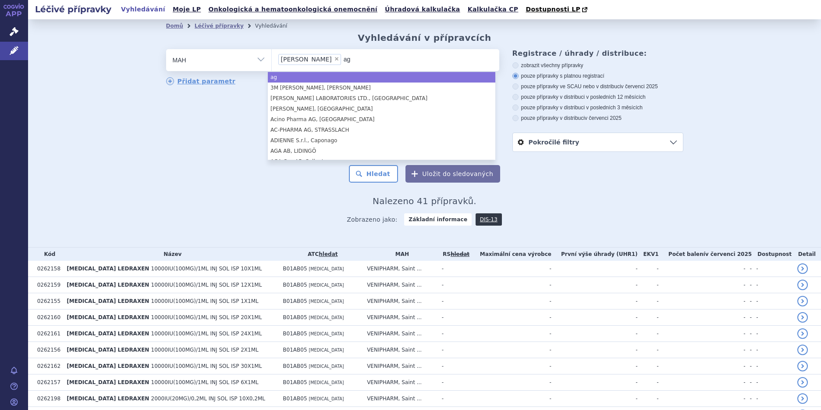
type input "ag"
click at [291, 57] on li "× [PERSON_NAME]" at bounding box center [309, 59] width 63 height 11
click at [272, 57] on select "[PERSON_NAME]" at bounding box center [271, 60] width 0 height 22
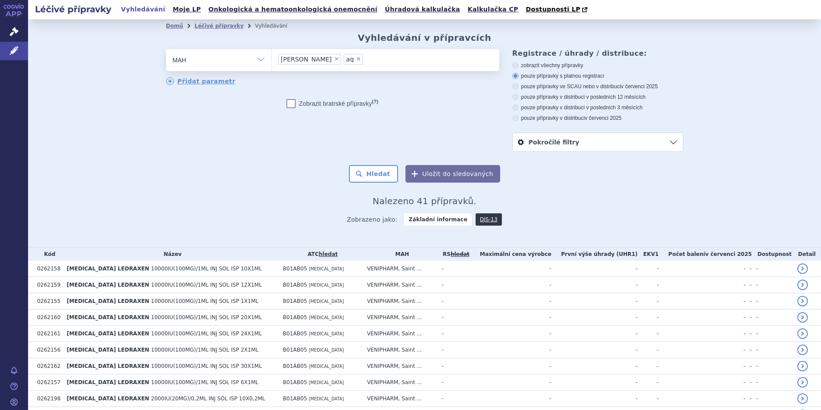
click at [334, 59] on span "×" at bounding box center [336, 58] width 5 height 5
click at [272, 59] on select "[PERSON_NAME]" at bounding box center [271, 60] width 0 height 22
select select "ag"
click at [291, 58] on span "×" at bounding box center [293, 58] width 5 height 5
click at [272, 58] on select "ag" at bounding box center [271, 60] width 0 height 22
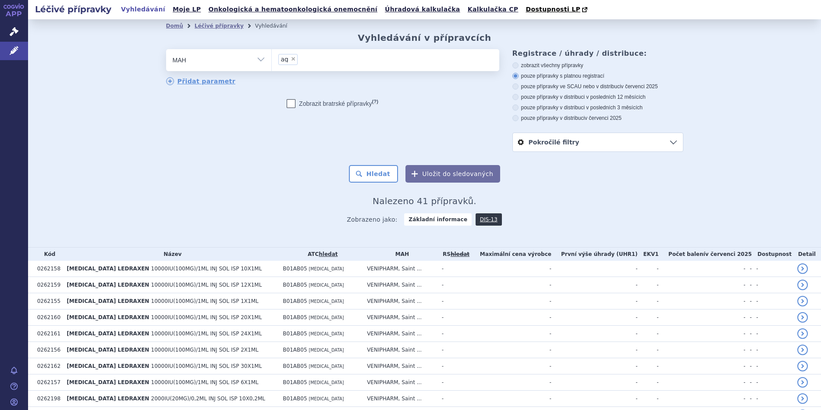
select select
type input "age"
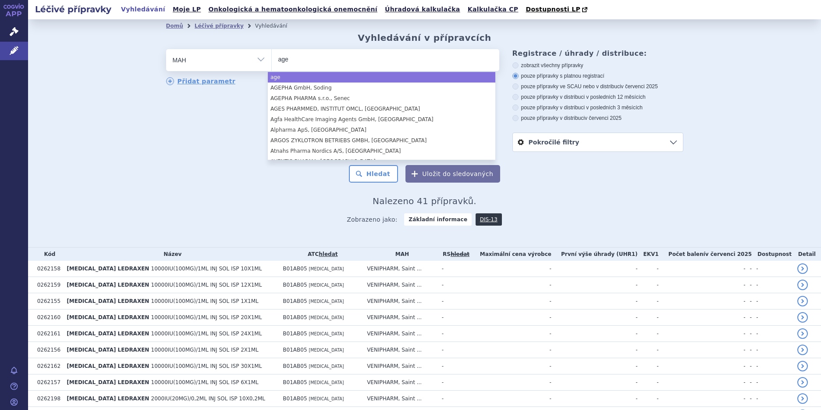
drag, startPoint x: 285, startPoint y: 60, endPoint x: 267, endPoint y: 60, distance: 18.4
click at [267, 60] on div "odstranit Vše Přípravek/SUKL kód MAH VPOIS ATC/Aktivní látka" at bounding box center [332, 60] width 333 height 22
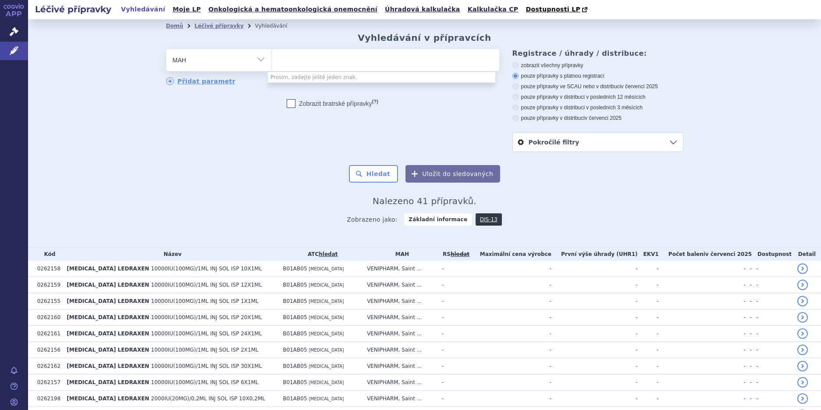
click at [252, 219] on div "Zobrazeno jako: Základní informace DIS-13" at bounding box center [424, 218] width 517 height 25
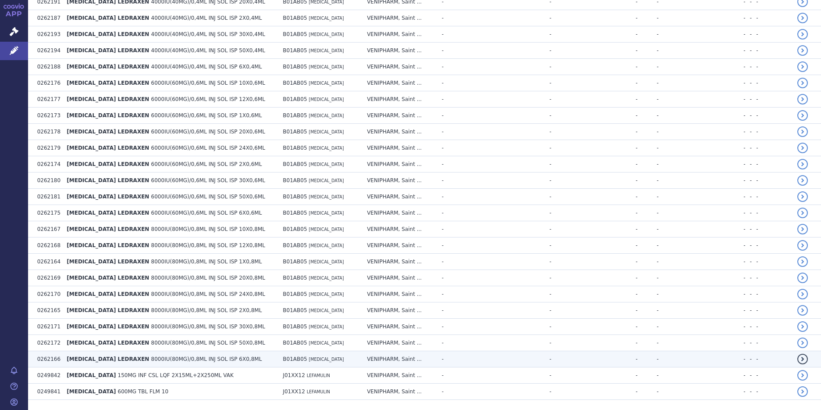
scroll to position [552, 0]
